Goal: Task Accomplishment & Management: Use online tool/utility

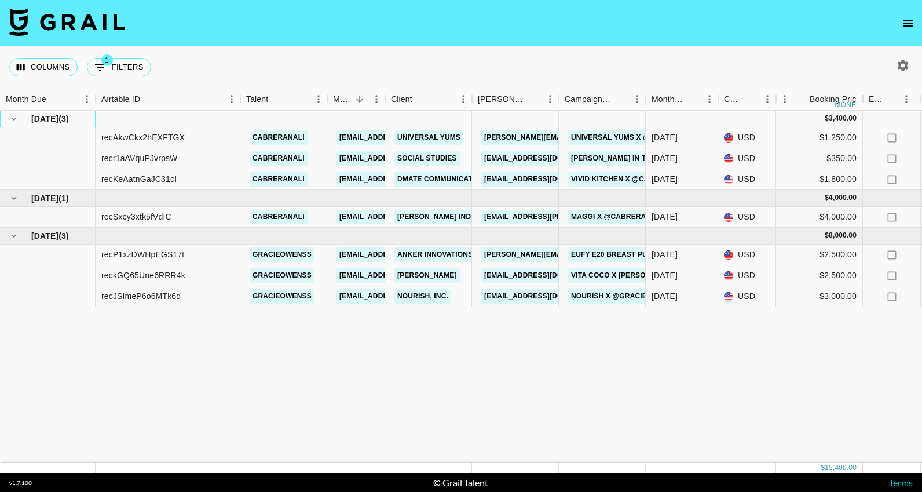
click at [83, 119] on div "[DATE] ( 3 )" at bounding box center [47, 119] width 83 height 16
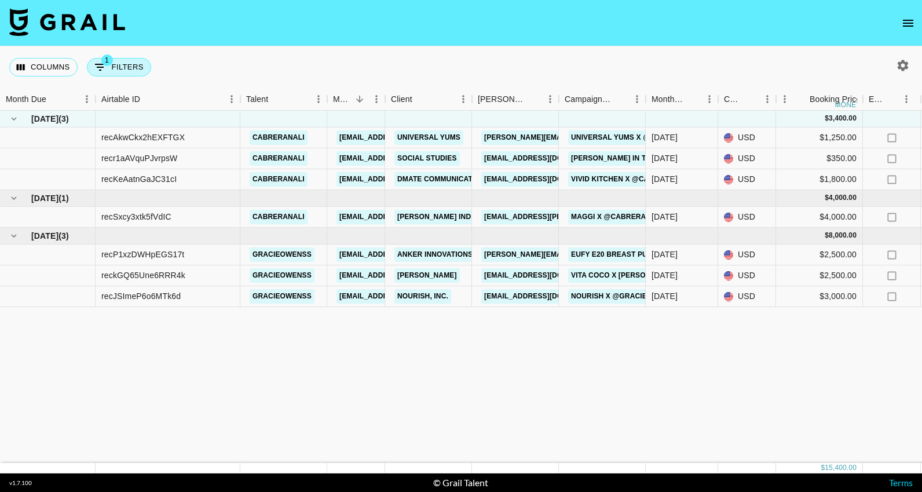
click at [110, 67] on button "1 Filters" at bounding box center [119, 67] width 64 height 19
select select "status"
select select "approved"
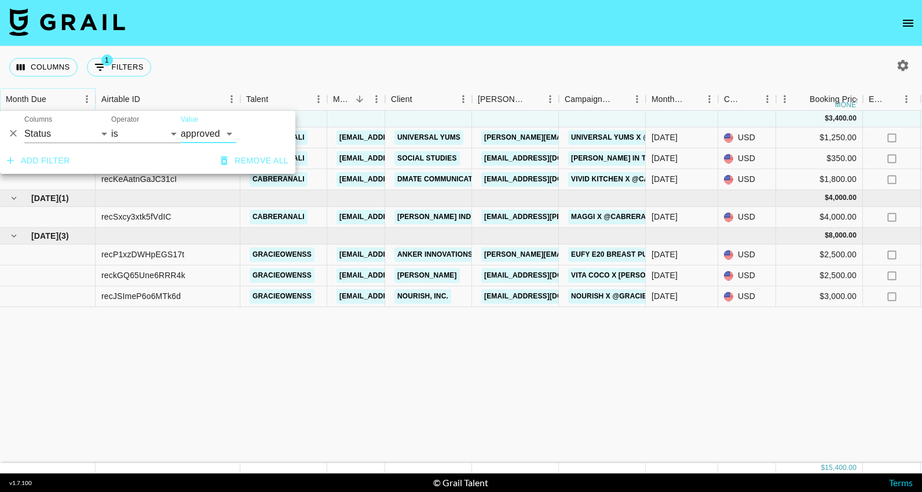
click at [86, 92] on button "Menu" at bounding box center [86, 98] width 17 height 17
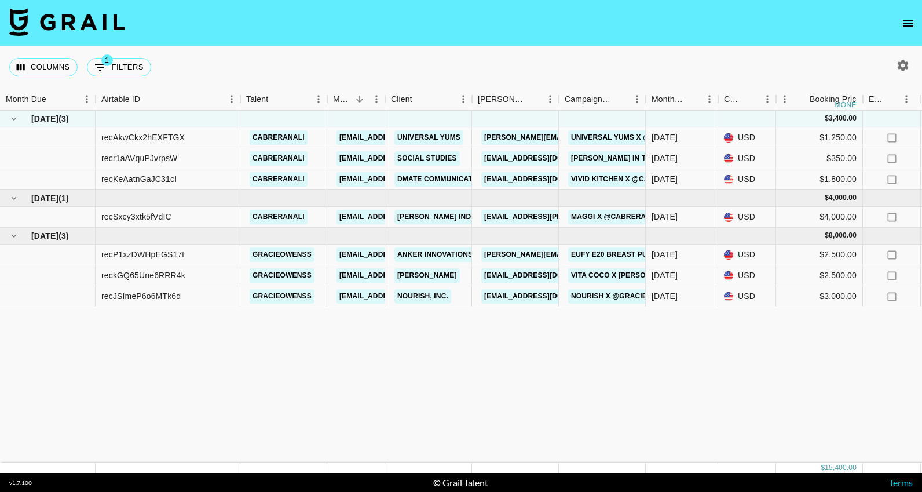
click at [53, 65] on button "Columns" at bounding box center [43, 67] width 68 height 19
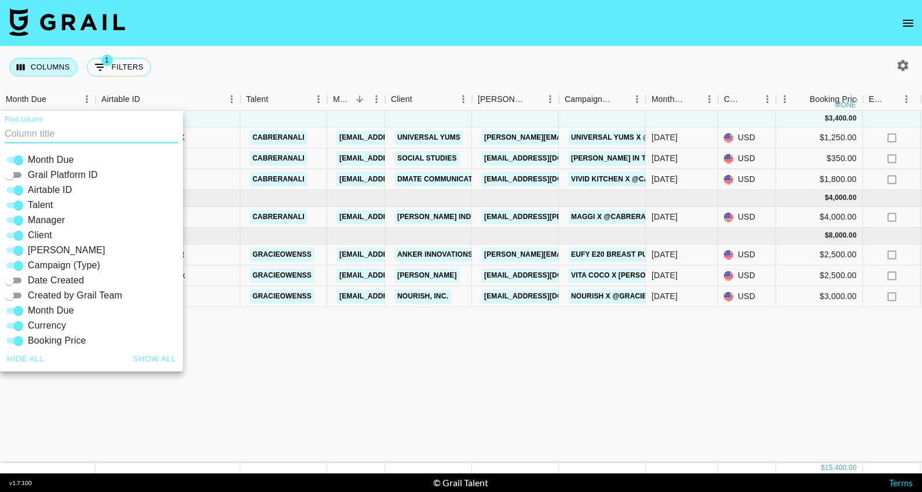
click at [53, 65] on button "Columns" at bounding box center [43, 67] width 68 height 19
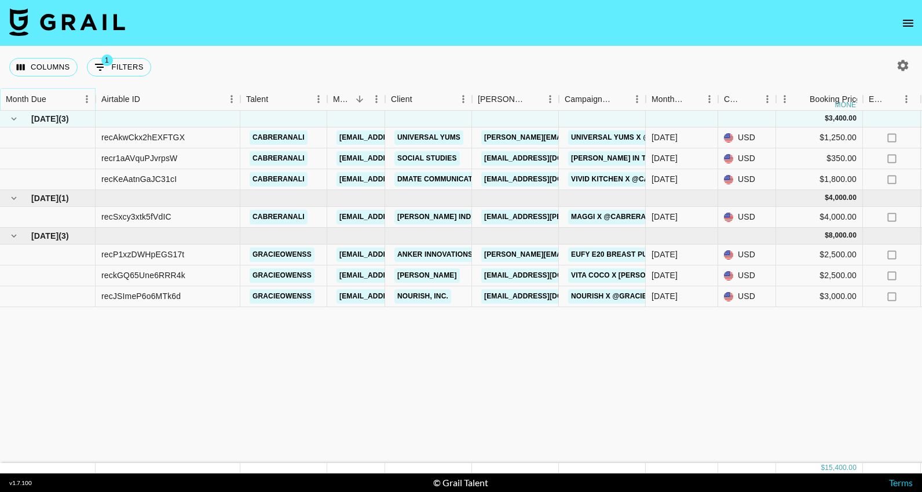
click at [88, 101] on icon "Menu" at bounding box center [87, 99] width 12 height 12
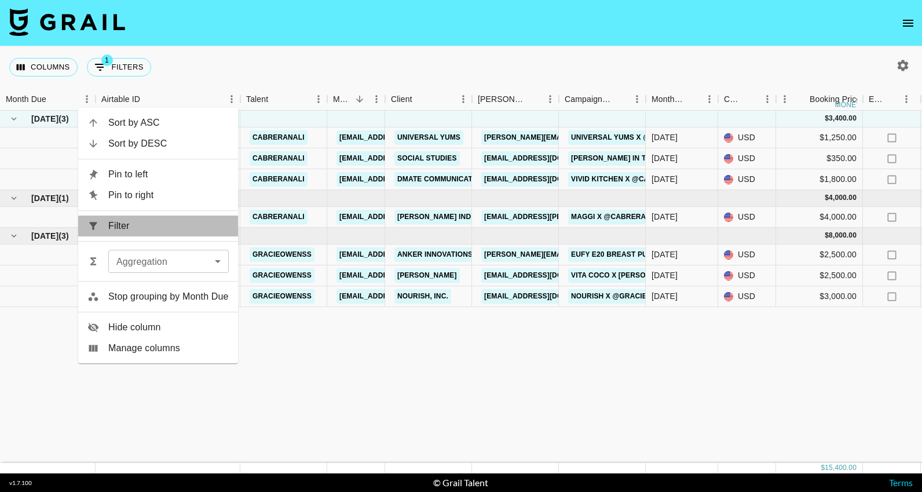
click at [133, 227] on span "Filter" at bounding box center [168, 226] width 121 height 14
select select "status"
select select "approved"
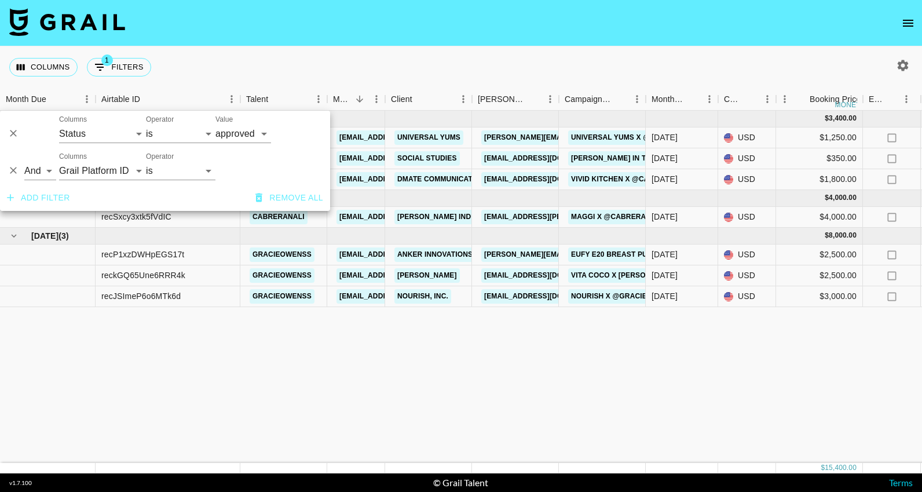
click at [298, 60] on div "Columns 1 Filters + Booking" at bounding box center [461, 67] width 922 height 42
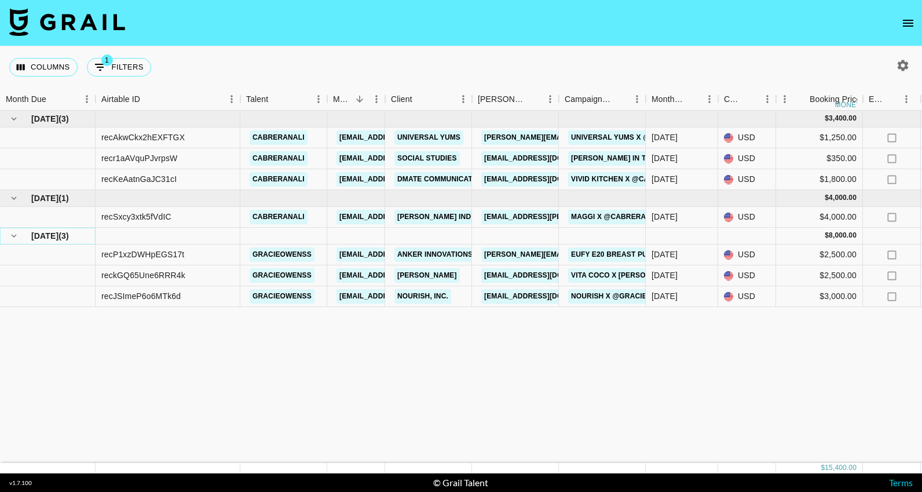
click at [12, 238] on icon "hide children" at bounding box center [14, 236] width 10 height 10
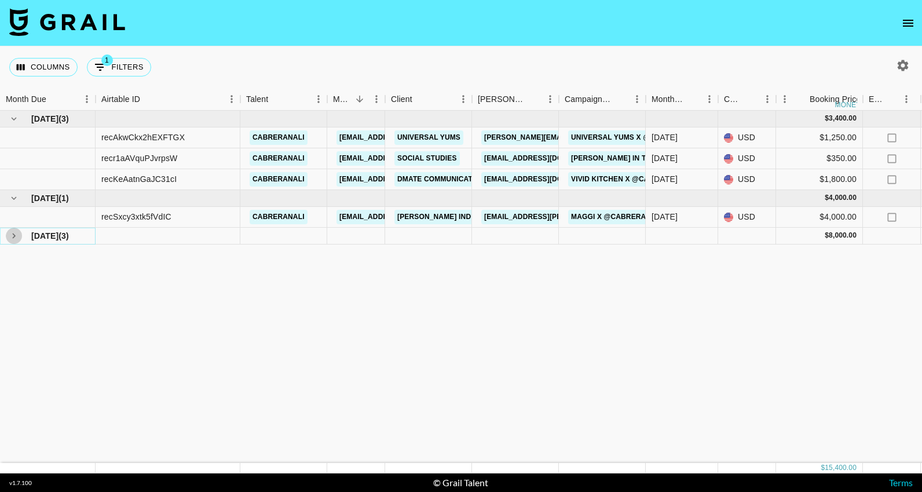
click at [12, 238] on icon "see children" at bounding box center [13, 235] width 3 height 5
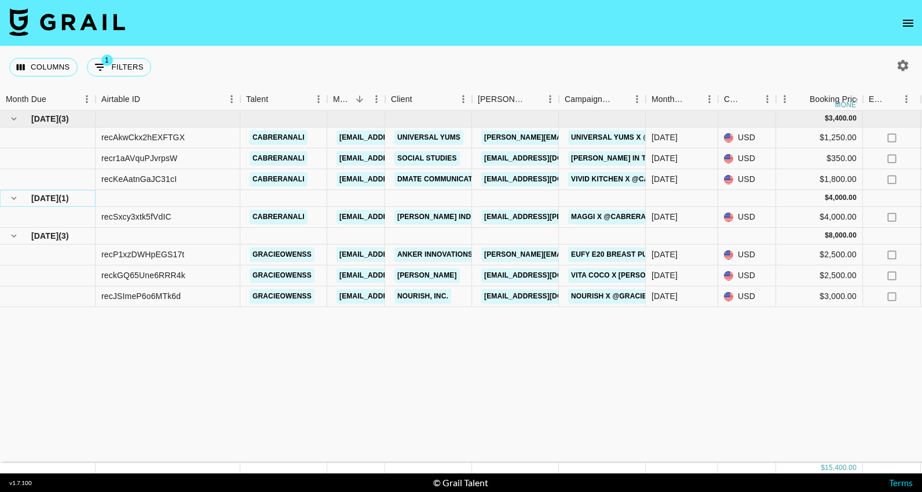
click at [14, 198] on icon "hide children" at bounding box center [14, 198] width 10 height 10
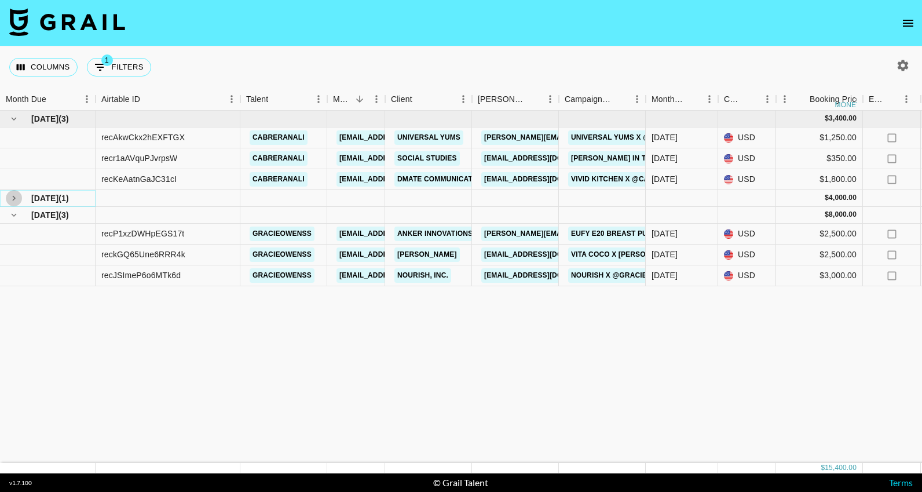
click at [14, 198] on icon "see children" at bounding box center [14, 198] width 10 height 10
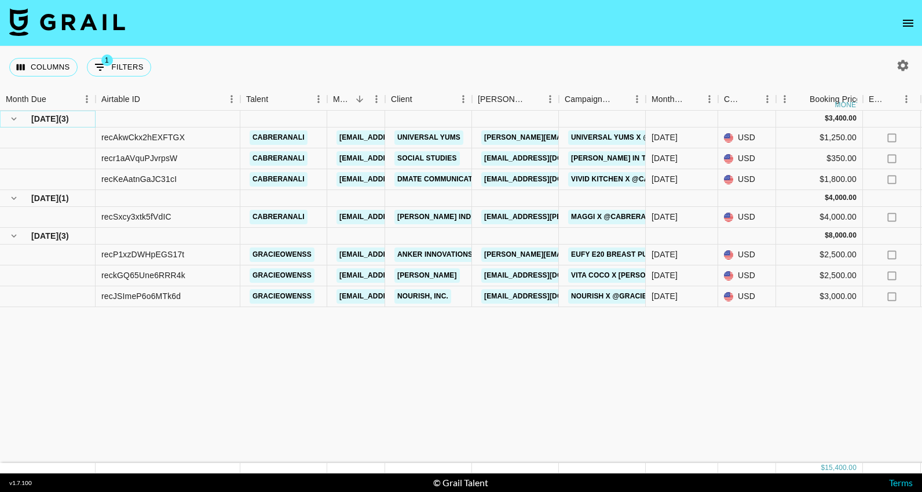
click at [14, 120] on icon "hide children" at bounding box center [14, 119] width 10 height 10
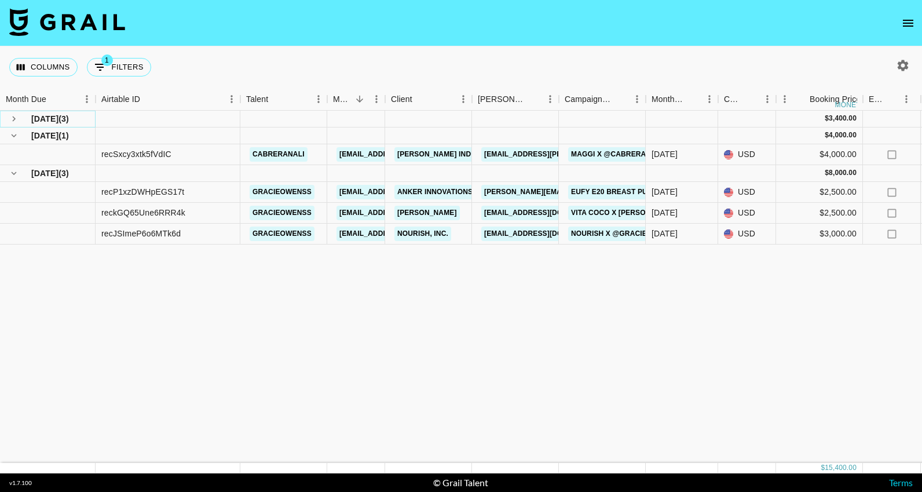
click at [13, 119] on icon "see children" at bounding box center [14, 119] width 10 height 10
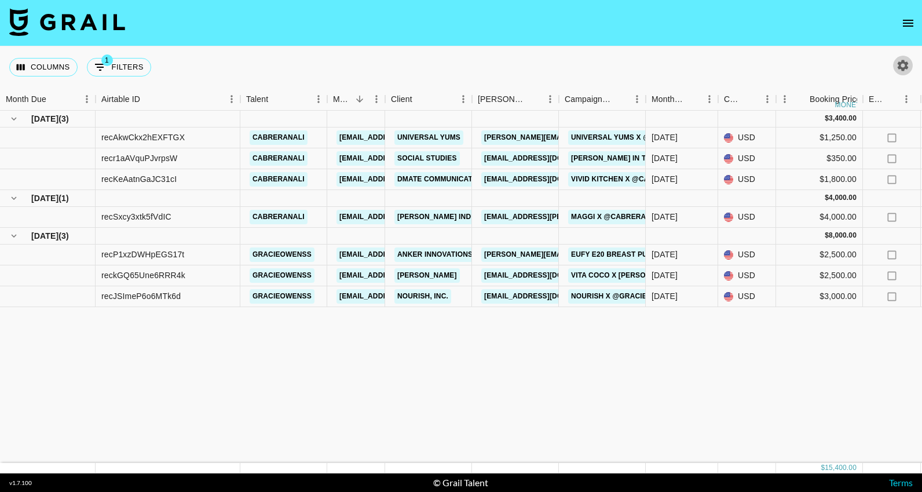
click at [899, 70] on icon "button" at bounding box center [903, 66] width 14 height 14
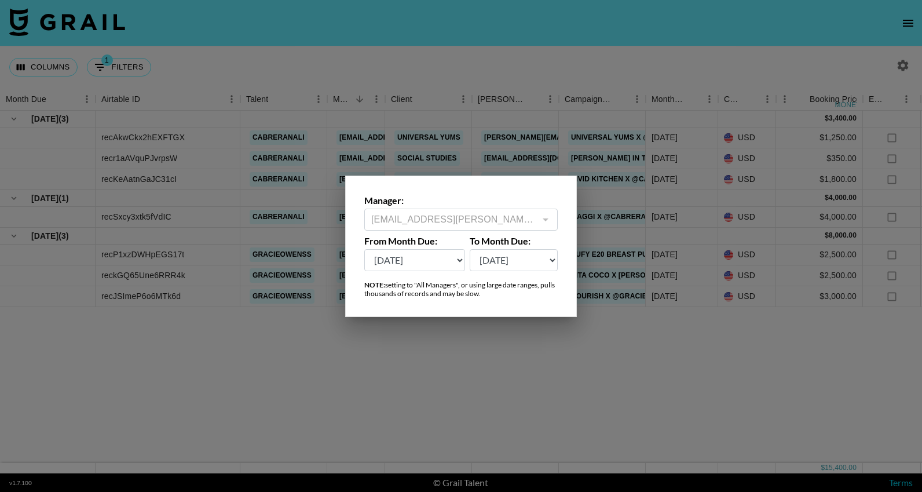
click at [443, 260] on select "[DATE] Aug '[DATE] Jun '[DATE] Apr '[DATE] Feb '[DATE] Dec '[DATE] Oct '[DATE] …" at bounding box center [414, 260] width 101 height 22
click at [364, 249] on select "[DATE] Aug '[DATE] Jun '[DATE] Apr '[DATE] Feb '[DATE] Dec '[DATE] Oct '[DATE] …" at bounding box center [414, 260] width 101 height 22
click at [447, 258] on select "[DATE] Aug '[DATE] Jun '[DATE] Apr '[DATE] Feb '[DATE] Dec '[DATE] Oct '[DATE] …" at bounding box center [414, 260] width 101 height 22
select select "[DATE]"
click at [364, 249] on select "[DATE] Aug '[DATE] Jun '[DATE] Apr '[DATE] Feb '[DATE] Dec '[DATE] Oct '[DATE] …" at bounding box center [414, 260] width 101 height 22
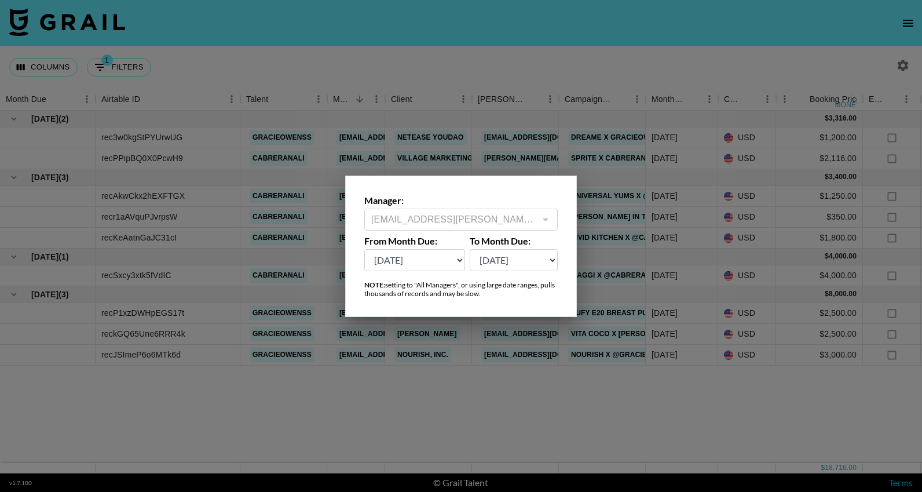
click at [473, 369] on div at bounding box center [461, 246] width 922 height 492
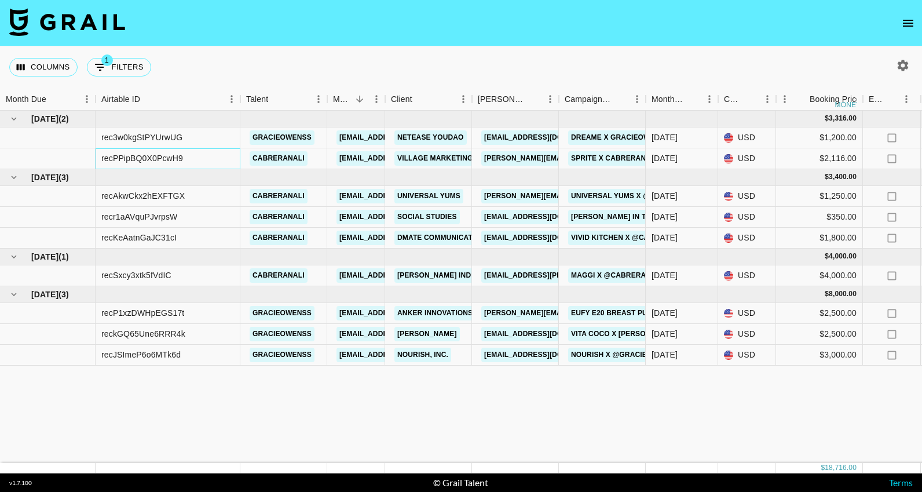
click at [191, 165] on div "recPPipBQ0X0PcwH9" at bounding box center [168, 158] width 145 height 21
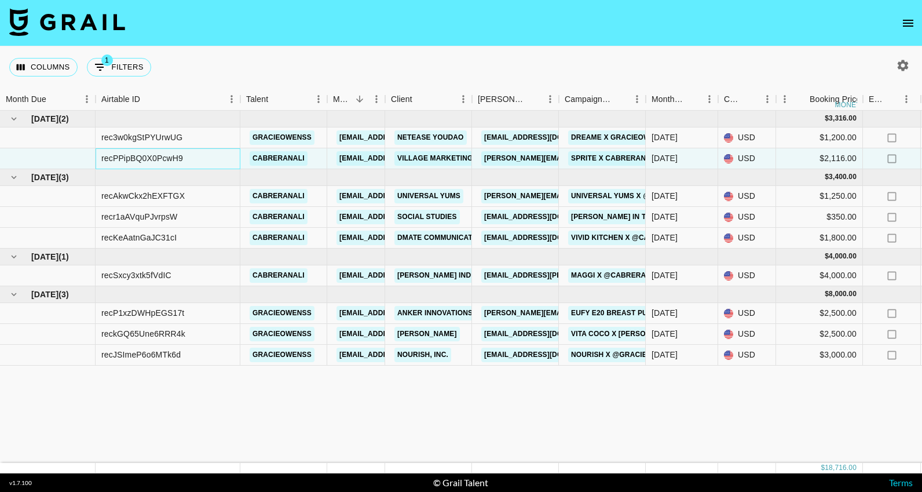
click at [191, 165] on div "recPPipBQ0X0PcwH9" at bounding box center [168, 158] width 145 height 21
click at [183, 160] on div "recPPipBQ0X0PcwH9" at bounding box center [142, 158] width 82 height 12
copy div "recPPipBQ0X0PcwH9"
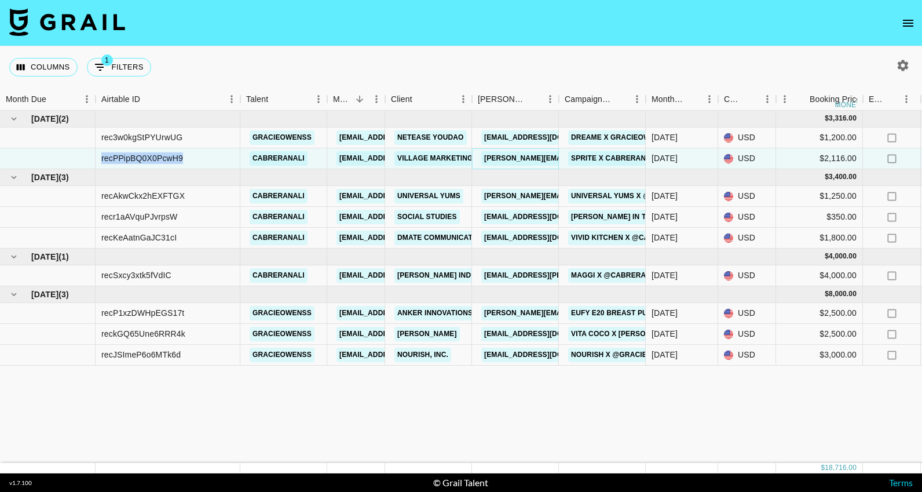
click at [516, 160] on link "[PERSON_NAME][EMAIL_ADDRESS][PERSON_NAME][DOMAIN_NAME]" at bounding box center [605, 158] width 249 height 14
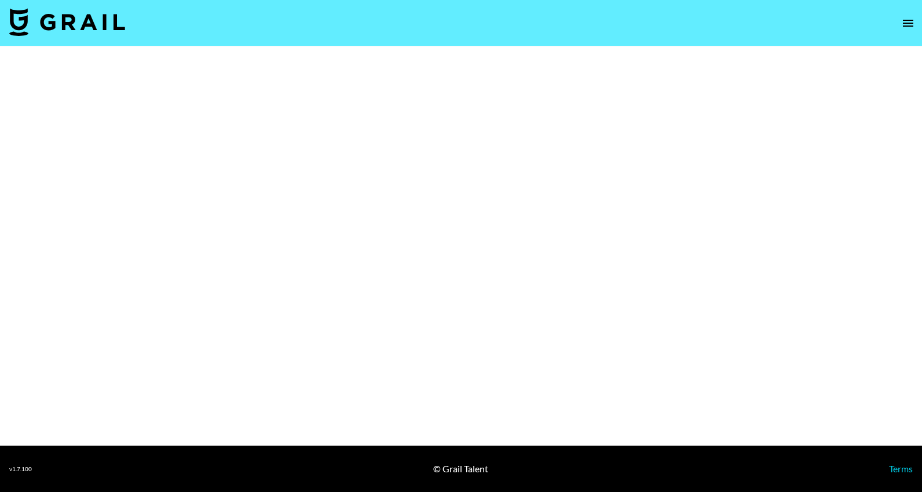
select select "Brand"
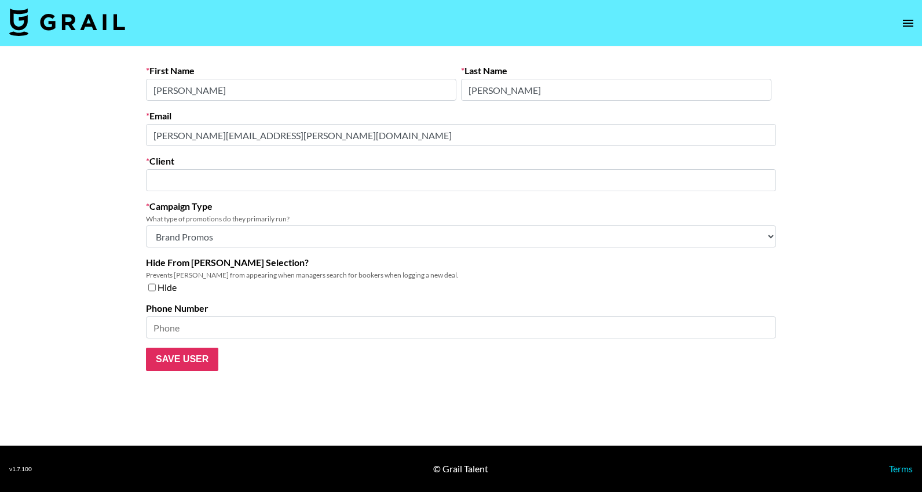
type input "Village Marketing"
